Goal: Information Seeking & Learning: Learn about a topic

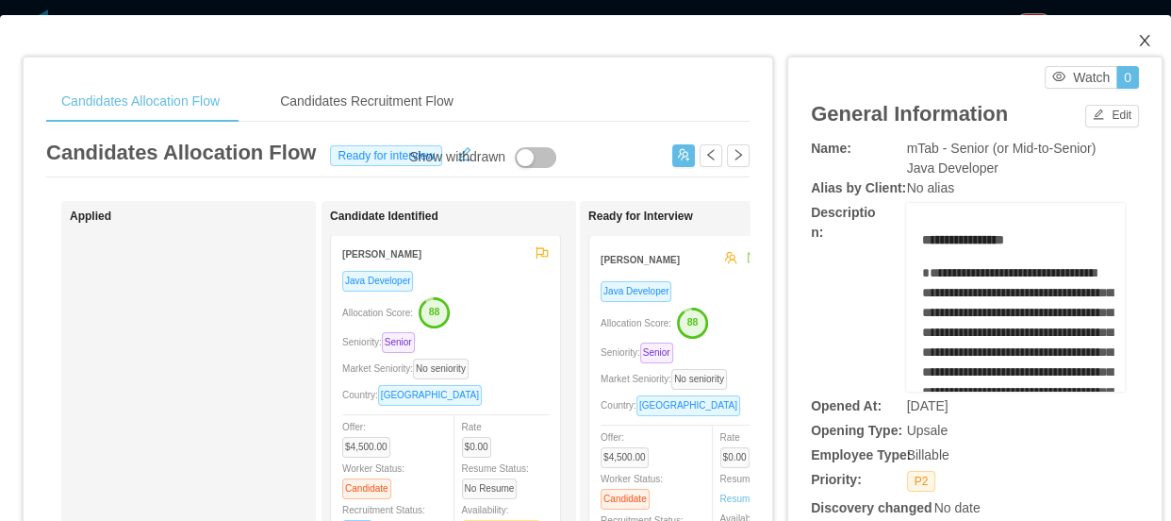
scroll to position [1286, 0]
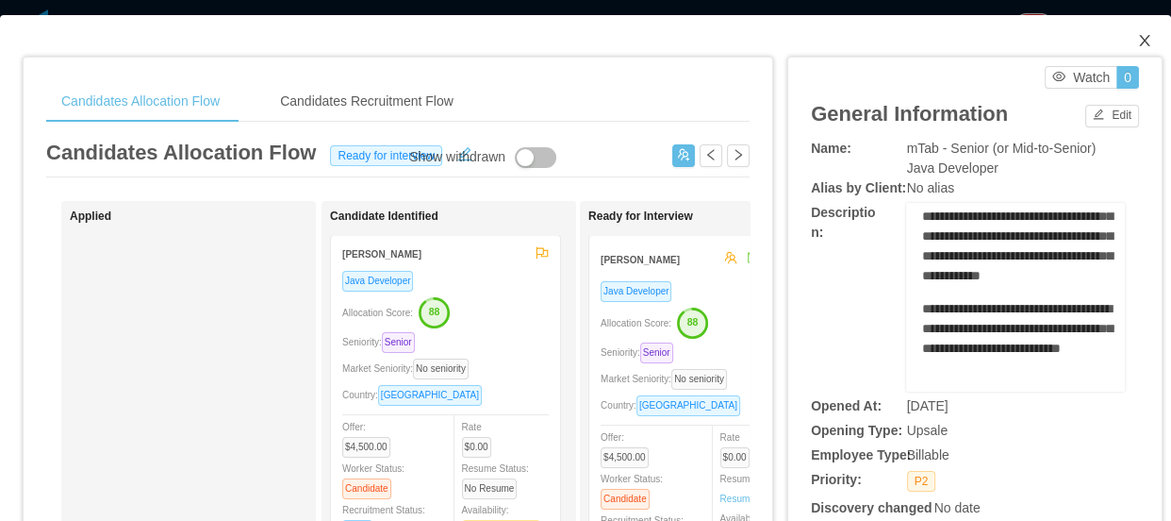
click at [1140, 37] on span "Close" at bounding box center [1145, 41] width 53 height 53
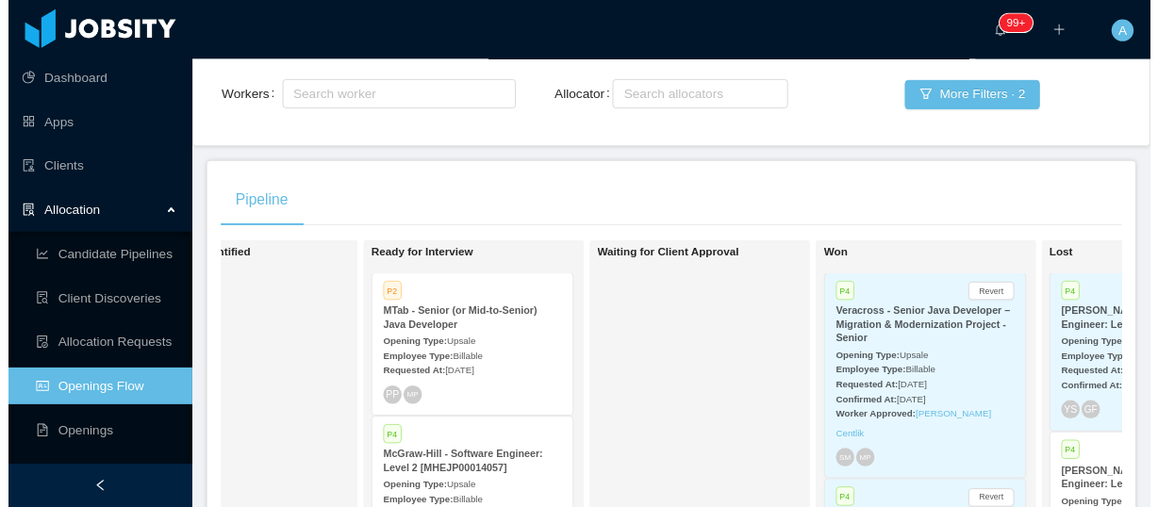
scroll to position [16, 0]
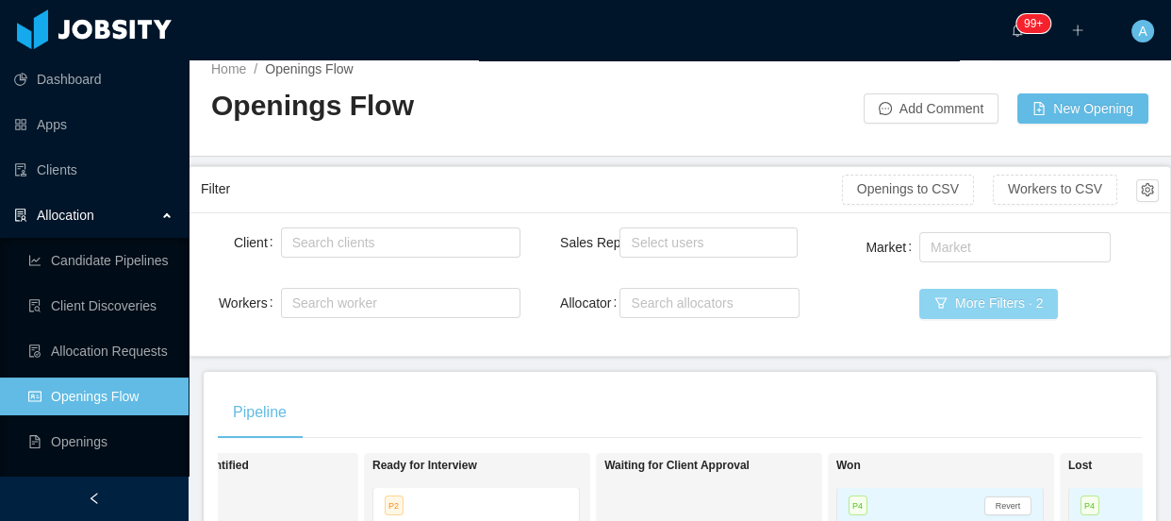
click at [966, 294] on button "More Filters · 2" at bounding box center [989, 304] width 139 height 30
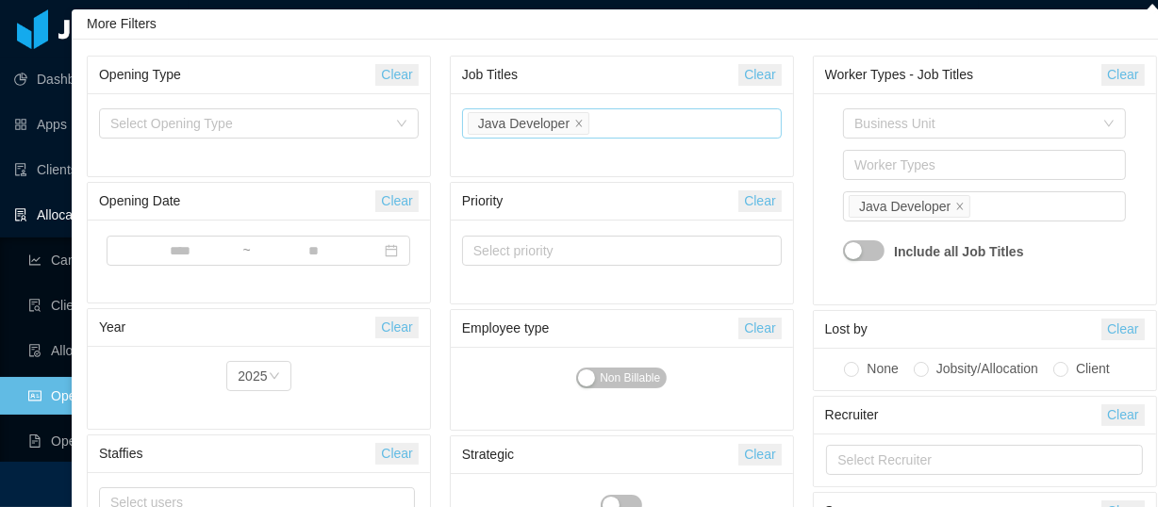
click at [746, 77] on button "Clear" at bounding box center [759, 75] width 42 height 22
click at [613, 124] on div "Select Job Titles" at bounding box center [617, 123] width 289 height 19
type input "******"
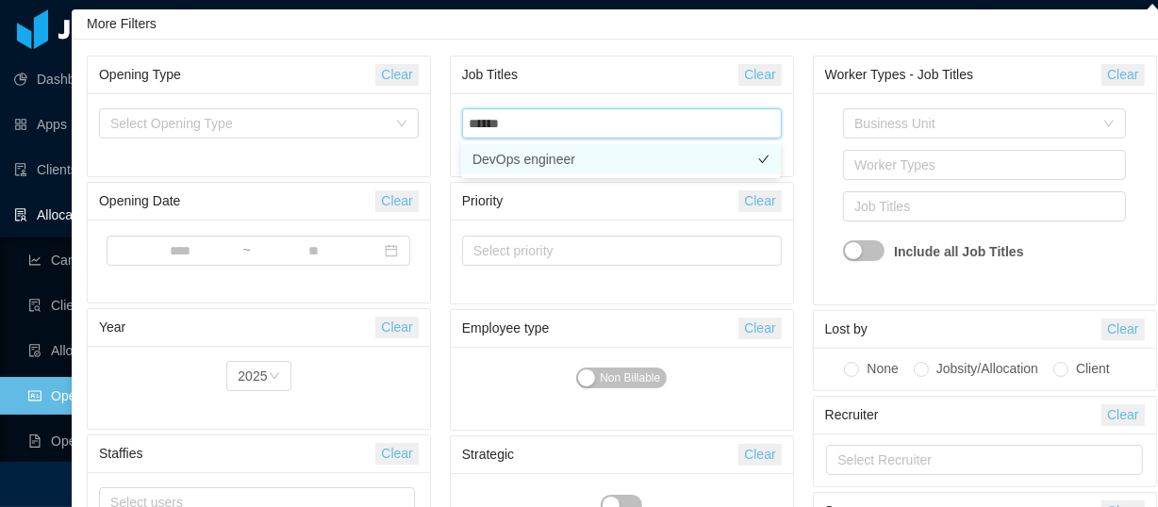
click at [589, 160] on li "DevOps engineer" at bounding box center [621, 159] width 320 height 30
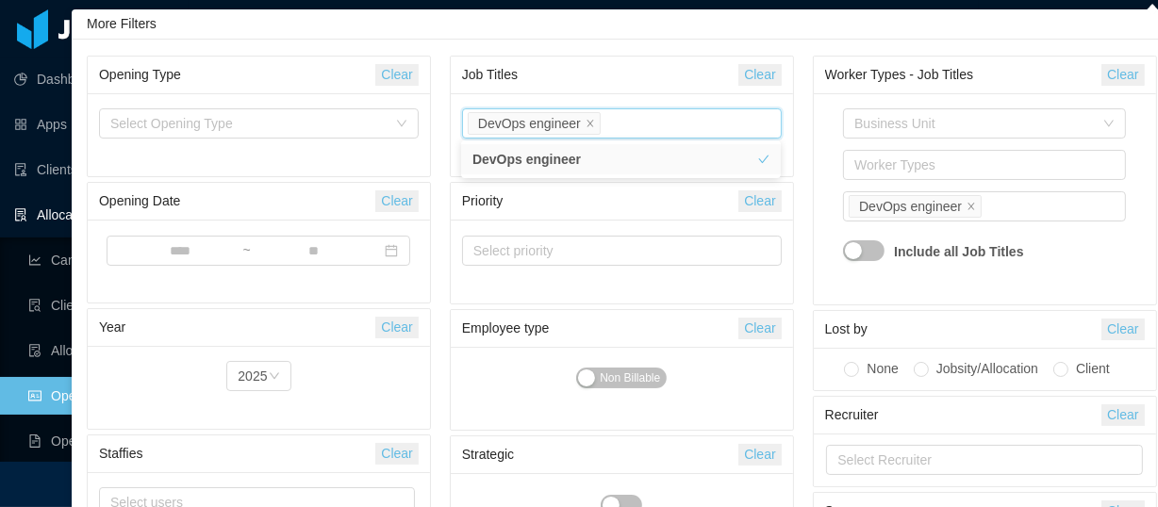
click at [825, 206] on div "Business Unit Worker Types Job Titles DevOps engineer Include all Job Titles" at bounding box center [985, 199] width 320 height 189
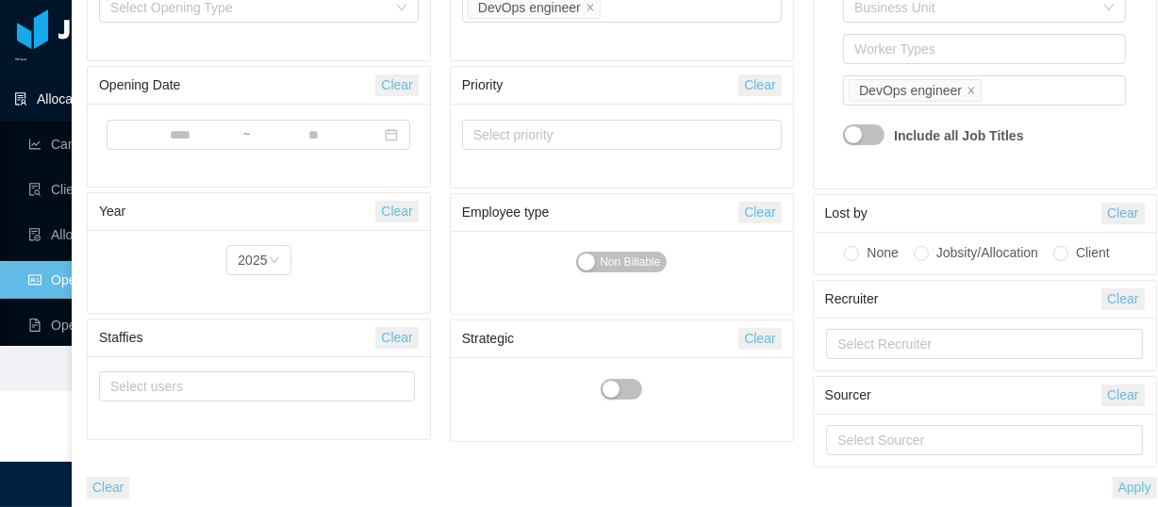
click at [1135, 489] on button "Apply" at bounding box center [1135, 488] width 44 height 22
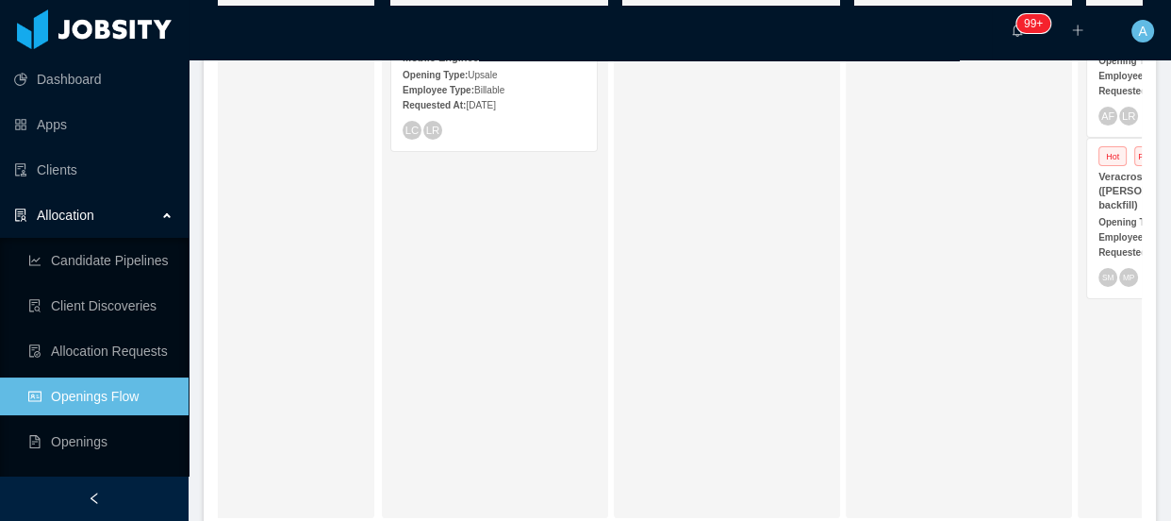
scroll to position [358, 0]
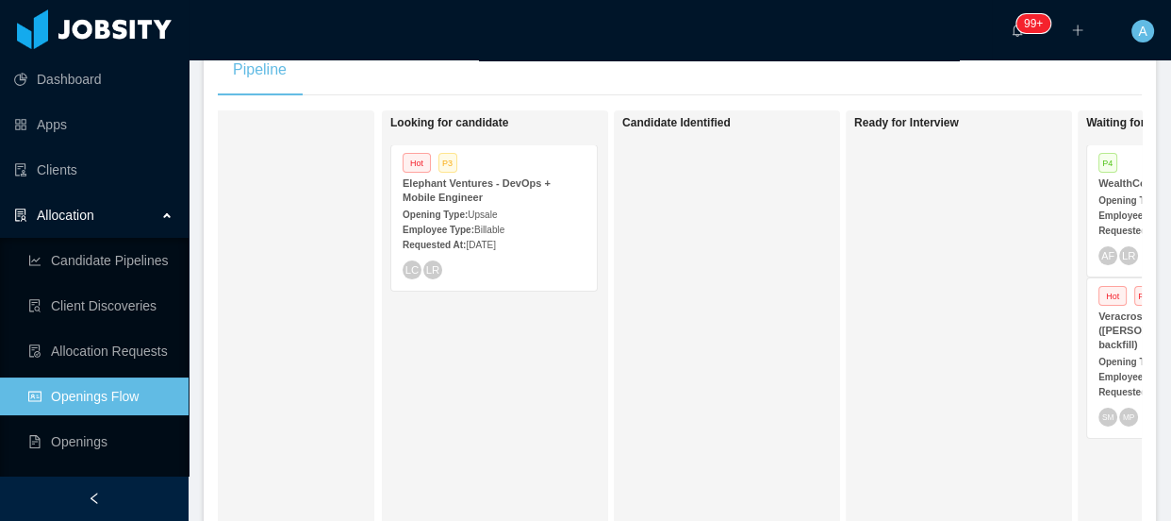
click at [459, 256] on div "Hot P3 Elephant Ventures - DevOps + Mobile Engineer Opening Type: Upsale Employ…" at bounding box center [494, 217] width 206 height 145
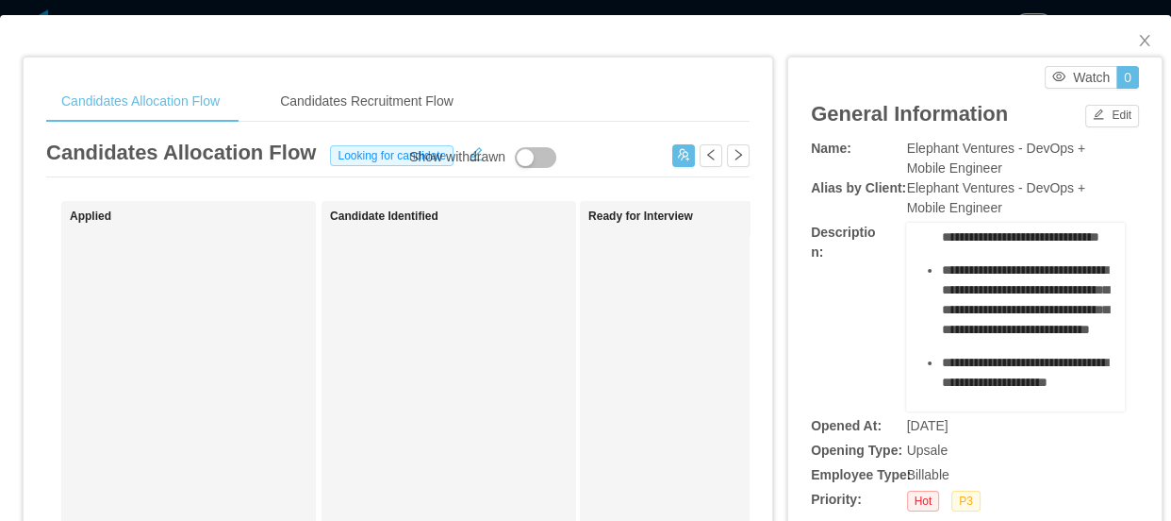
scroll to position [171, 0]
drag, startPoint x: 1012, startPoint y: 148, endPoint x: 1023, endPoint y: 162, distance: 18.1
click at [1023, 162] on div "Elephant Ventures - DevOps + Mobile Engineer" at bounding box center [1016, 159] width 219 height 40
copy span "DevOps + Mobile Engineer"
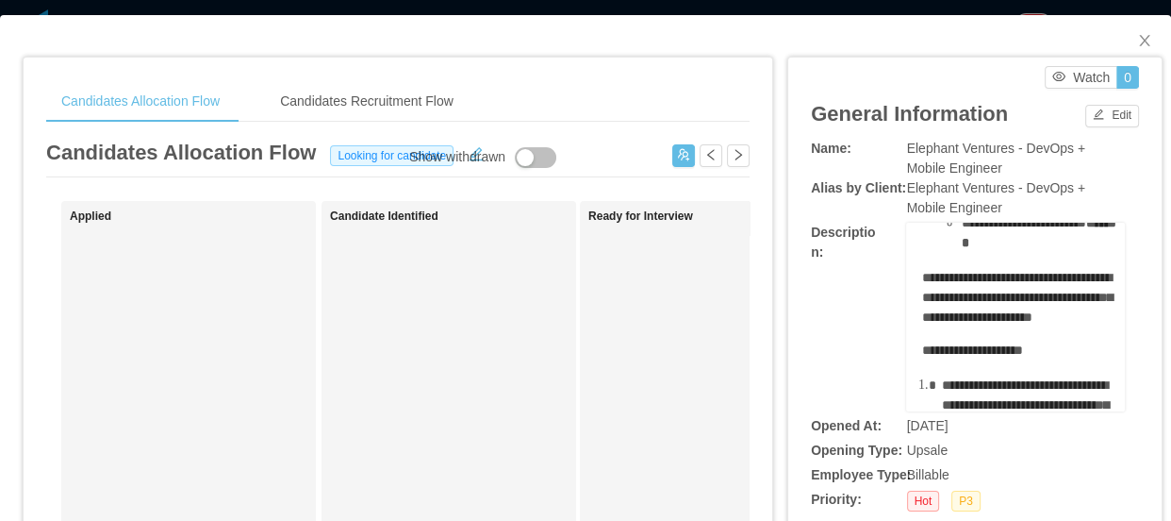
scroll to position [495, 0]
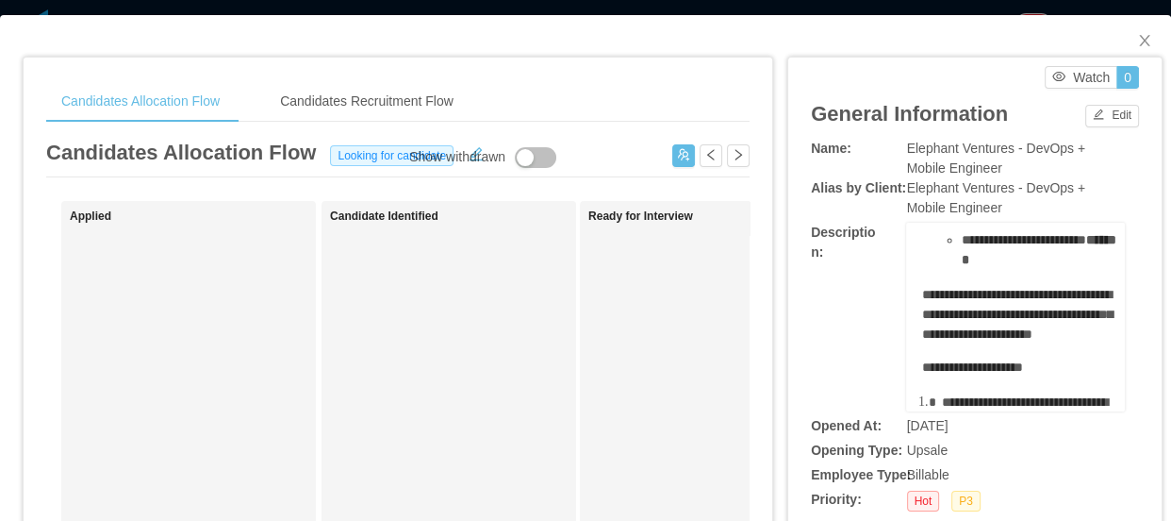
drag, startPoint x: 925, startPoint y: 299, endPoint x: 1024, endPoint y: 237, distance: 117.0
click at [1024, 237] on ul "**********" at bounding box center [1016, 29] width 190 height 482
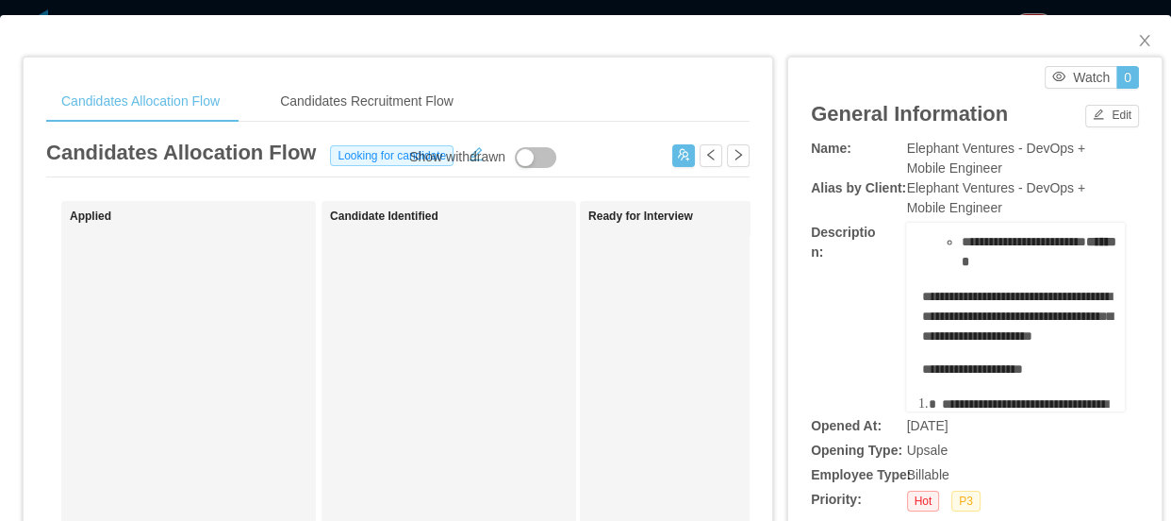
drag, startPoint x: 968, startPoint y: 216, endPoint x: 1009, endPoint y: 249, distance: 53.0
click at [1009, 120] on div "**********" at bounding box center [1026, 100] width 170 height 40
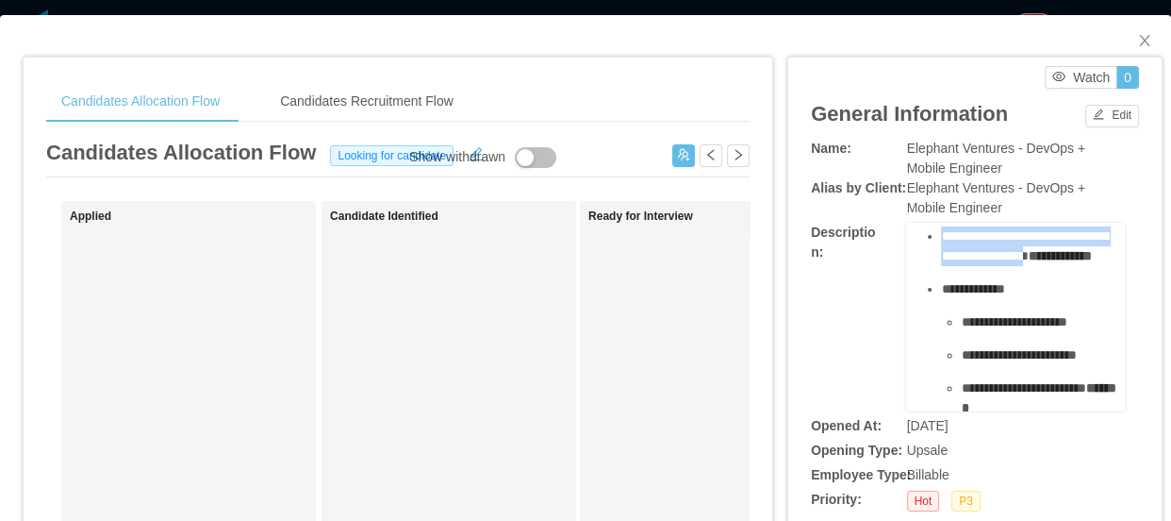
scroll to position [0, 0]
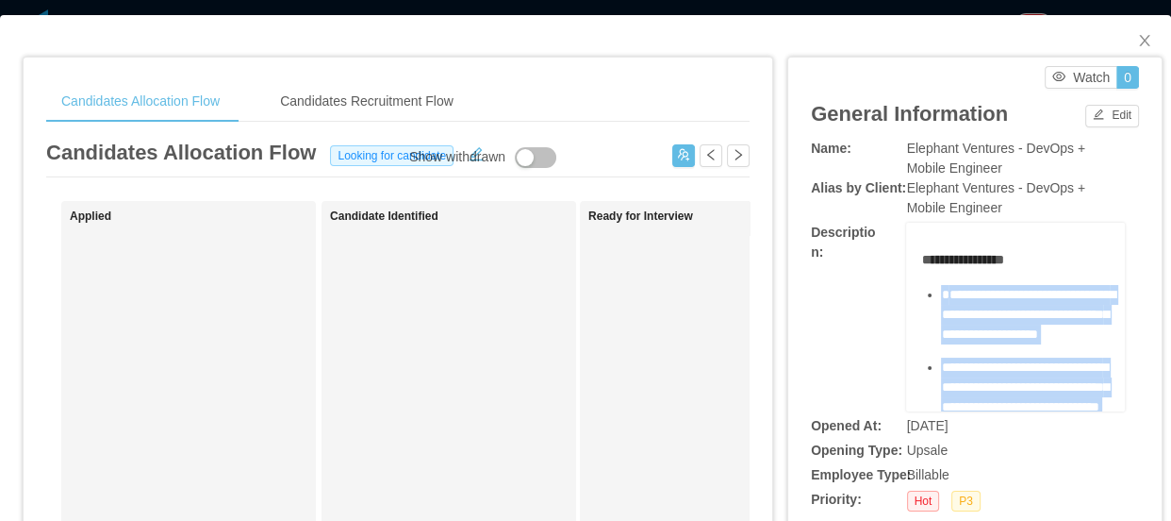
drag, startPoint x: 1009, startPoint y: 249, endPoint x: 952, endPoint y: 296, distance: 74.4
click at [933, 288] on ul "**********" at bounding box center [1016, 526] width 190 height 482
